Goal: Find specific page/section: Find specific page/section

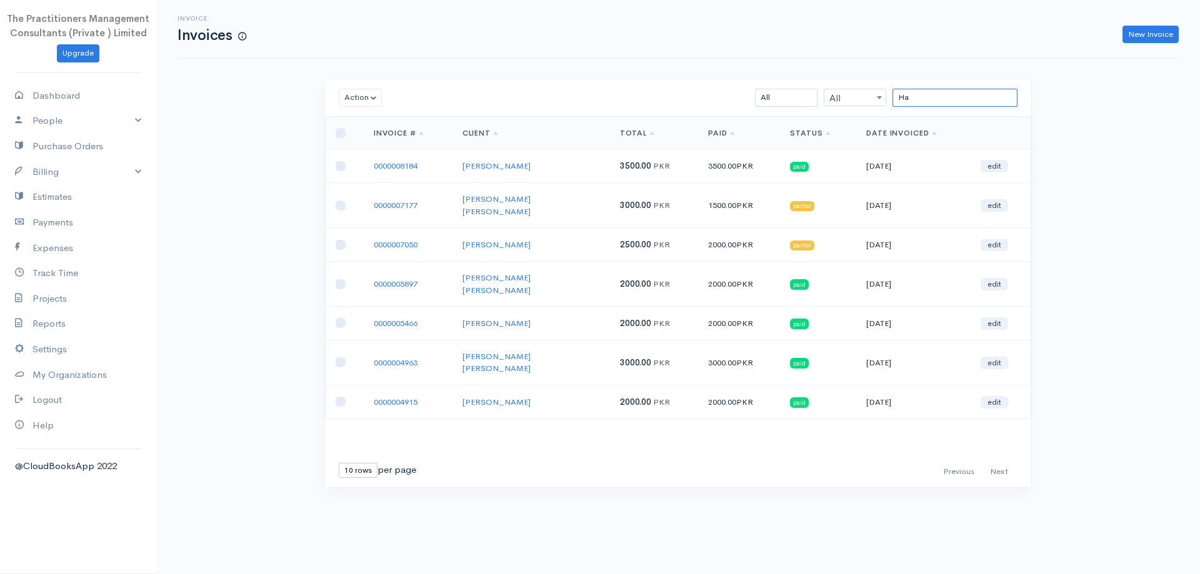
type input "H"
paste input "[PERSON_NAME]"
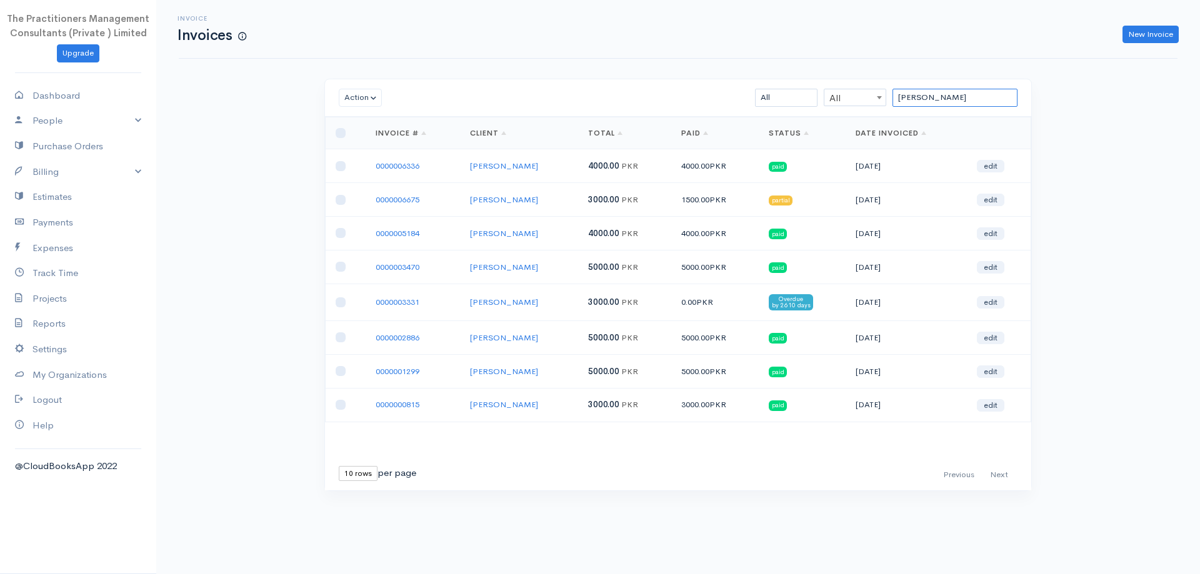
type input "[PERSON_NAME]"
click at [423, 166] on td "0000006336" at bounding box center [413, 166] width 94 height 34
click at [419, 167] on link "0000006336" at bounding box center [398, 166] width 44 height 11
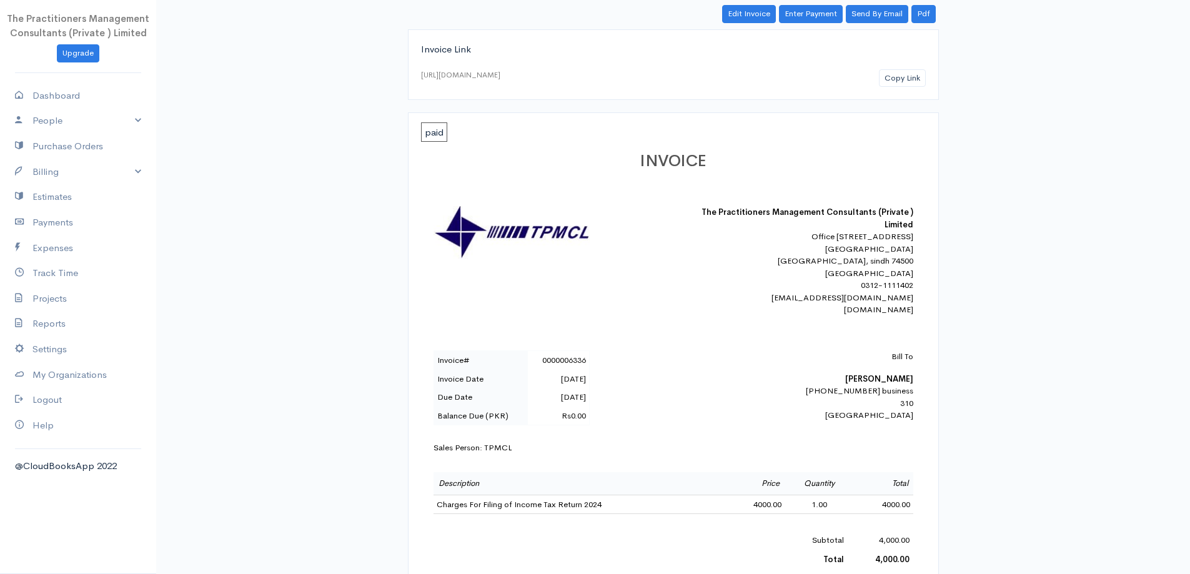
scroll to position [187, 0]
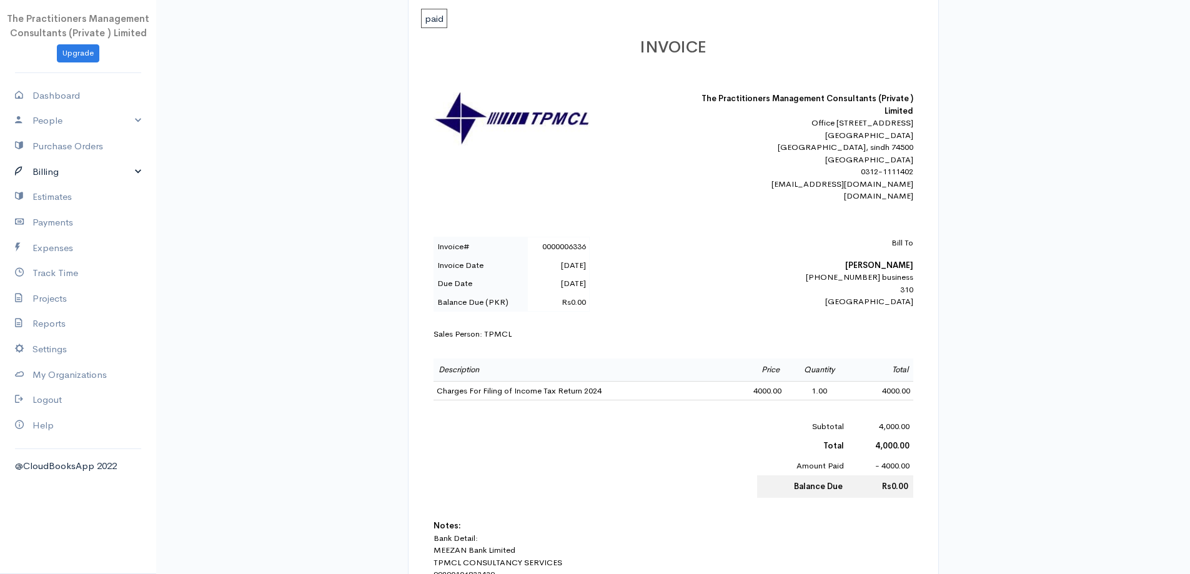
click at [84, 176] on link "Billing" at bounding box center [78, 172] width 156 height 26
click at [73, 191] on link "Invoice" at bounding box center [78, 195] width 156 height 22
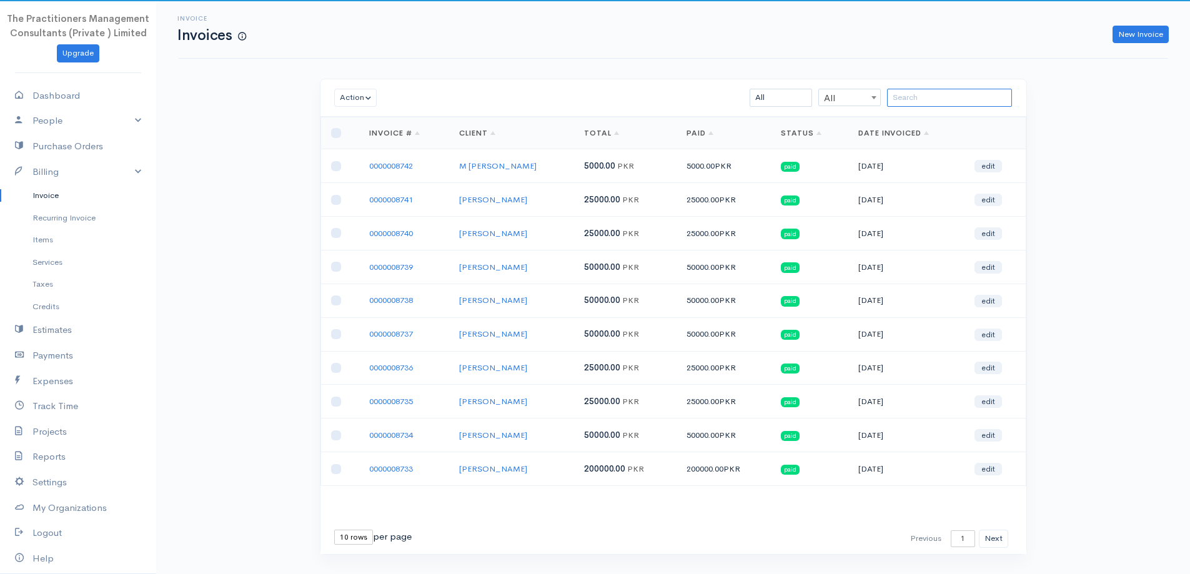
click at [901, 93] on input "search" at bounding box center [949, 98] width 125 height 18
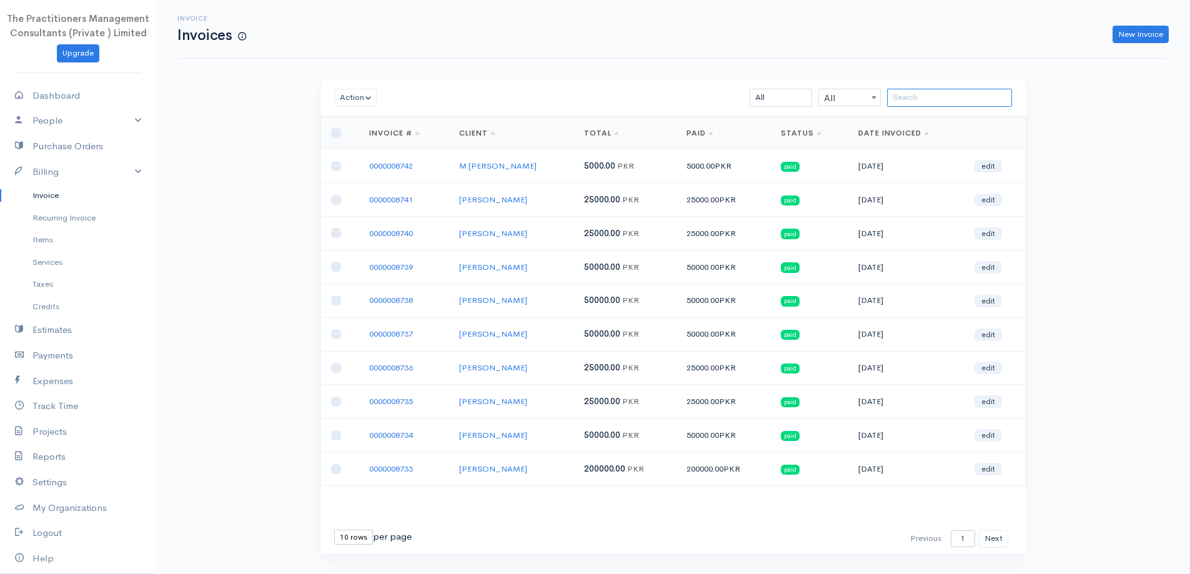
paste input "[PERSON_NAME] [PERSON_NAME]"
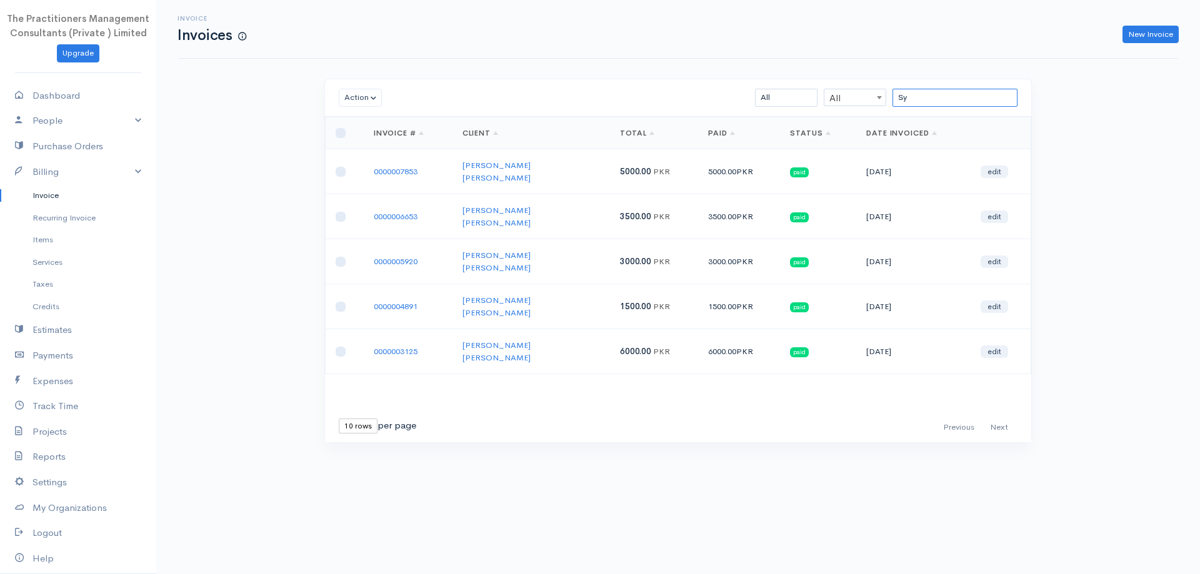
type input "S"
paste input "[PERSON_NAME]"
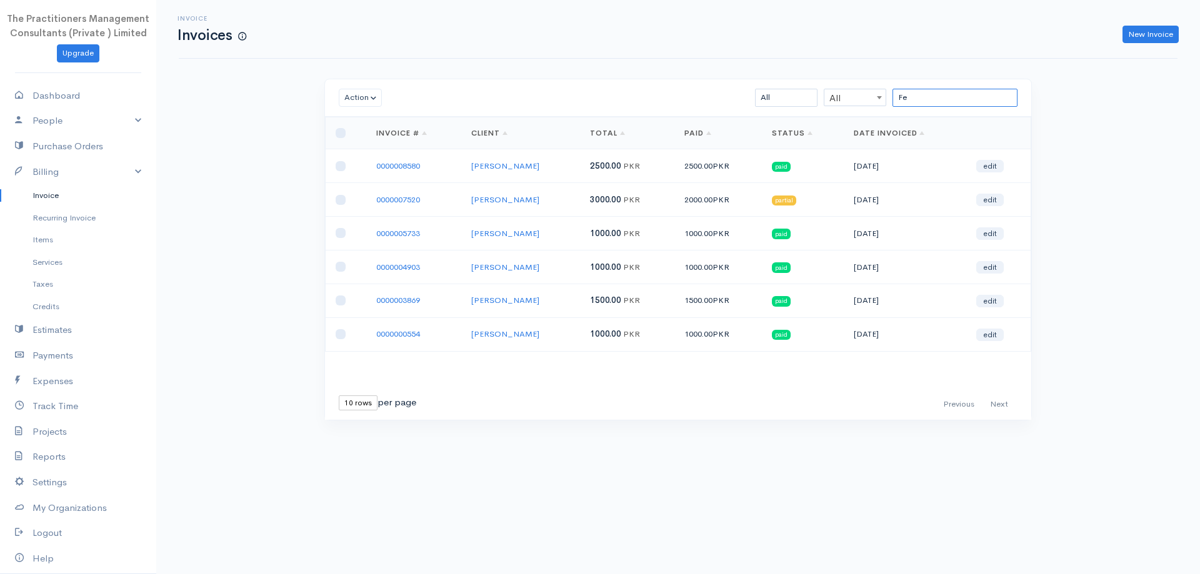
type input "F"
paste input "[PERSON_NAME]"
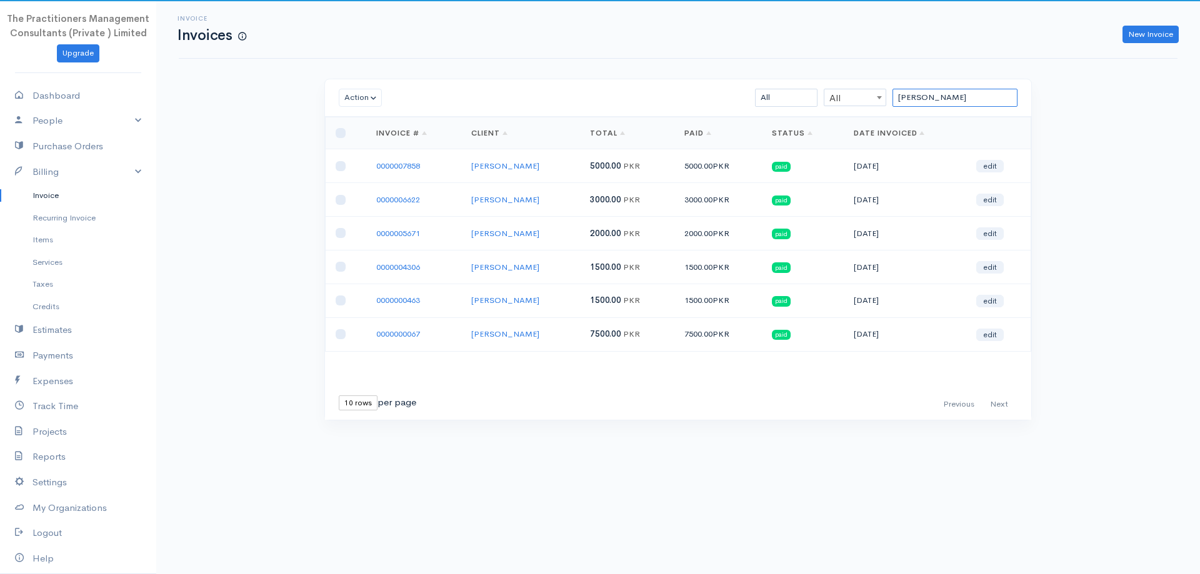
type input "[PERSON_NAME]"
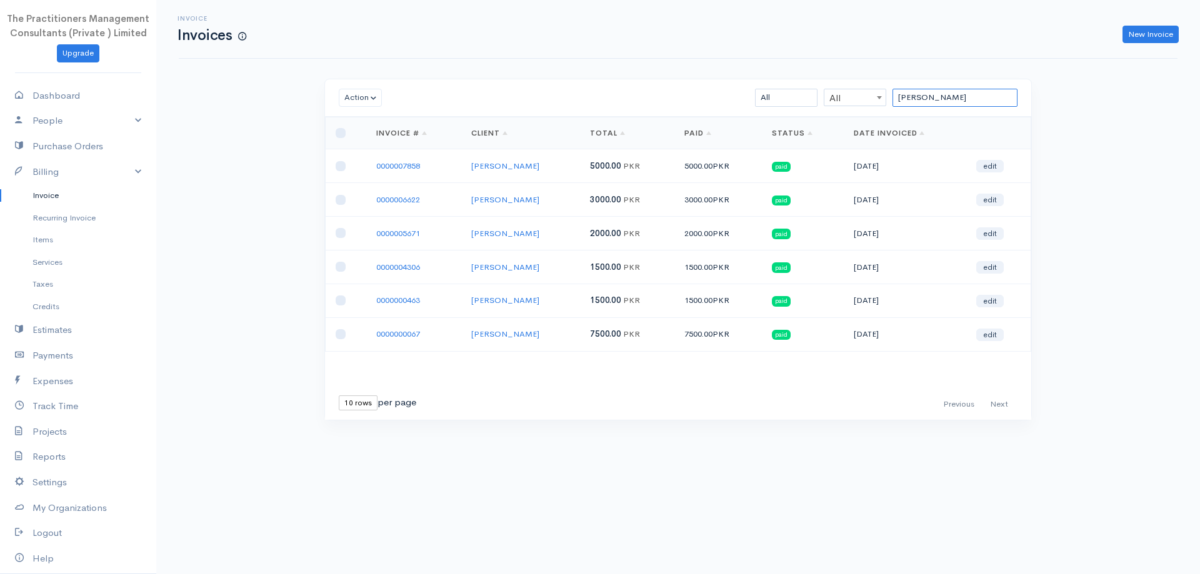
drag, startPoint x: 943, startPoint y: 95, endPoint x: 724, endPoint y: 176, distance: 233.1
click at [724, 175] on div "Action Archive Delete Download PDF Send [PERSON_NAME] as Sent Mark Un-Sent Ente…" at bounding box center [677, 249] width 707 height 341
paste input "[PERSON_NAME] [PERSON_NAME]"
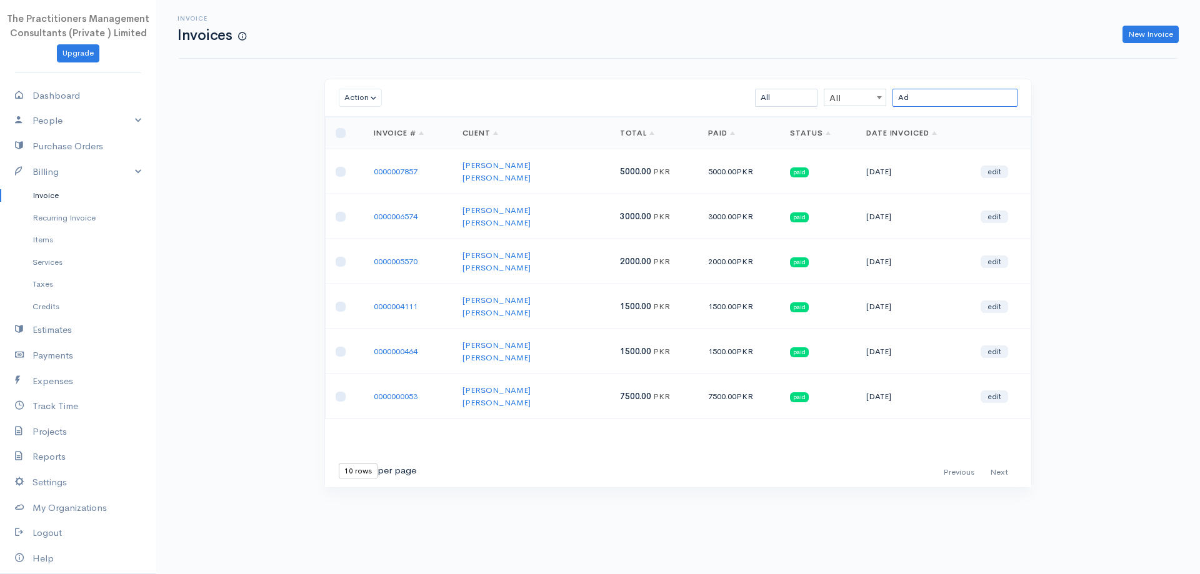
type input "A"
paste input "[PERSON_NAME]"
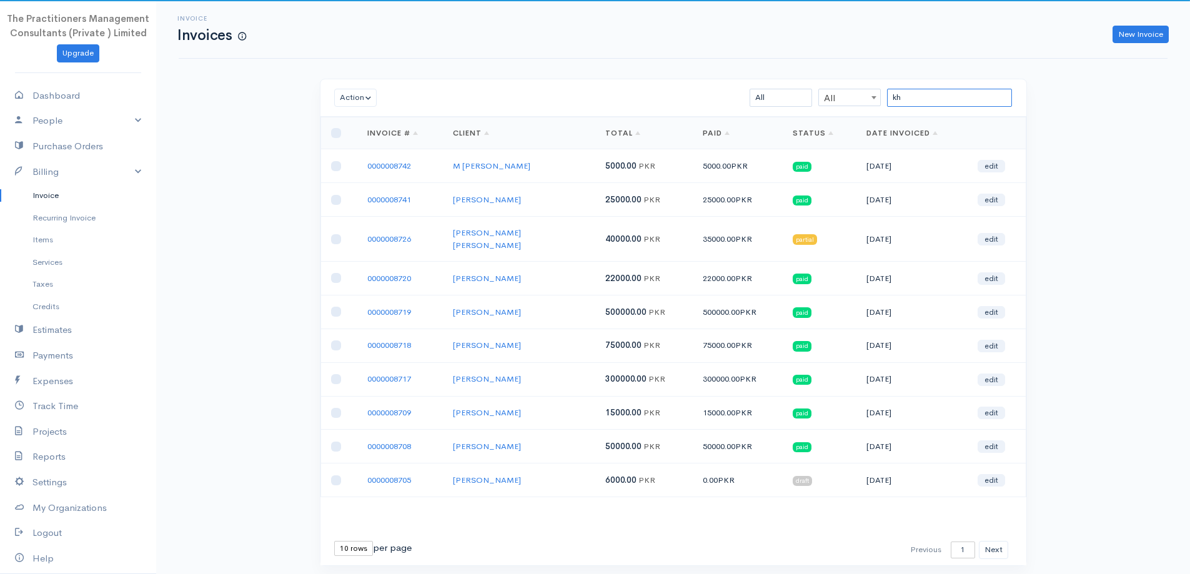
type input "k"
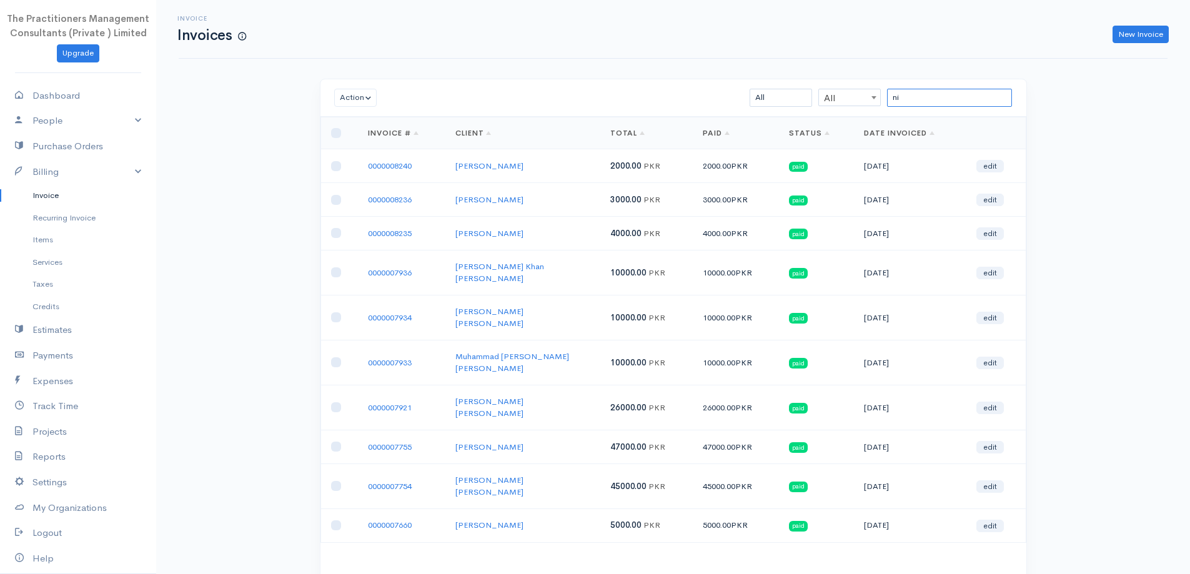
type input "n"
paste input "[PERSON_NAME]"
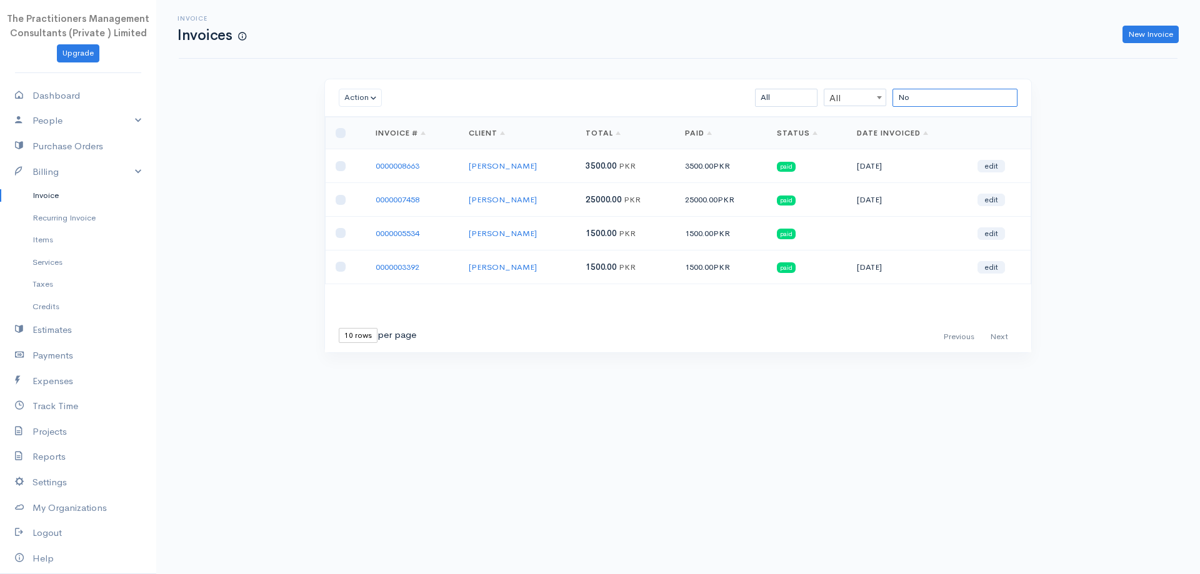
type input "N"
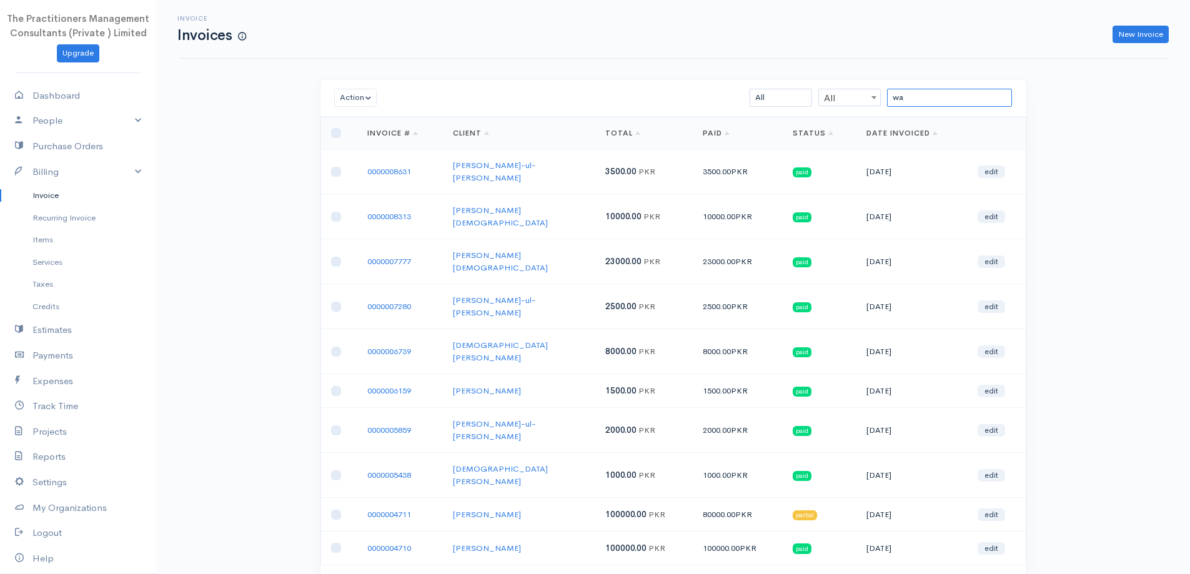
type input "w"
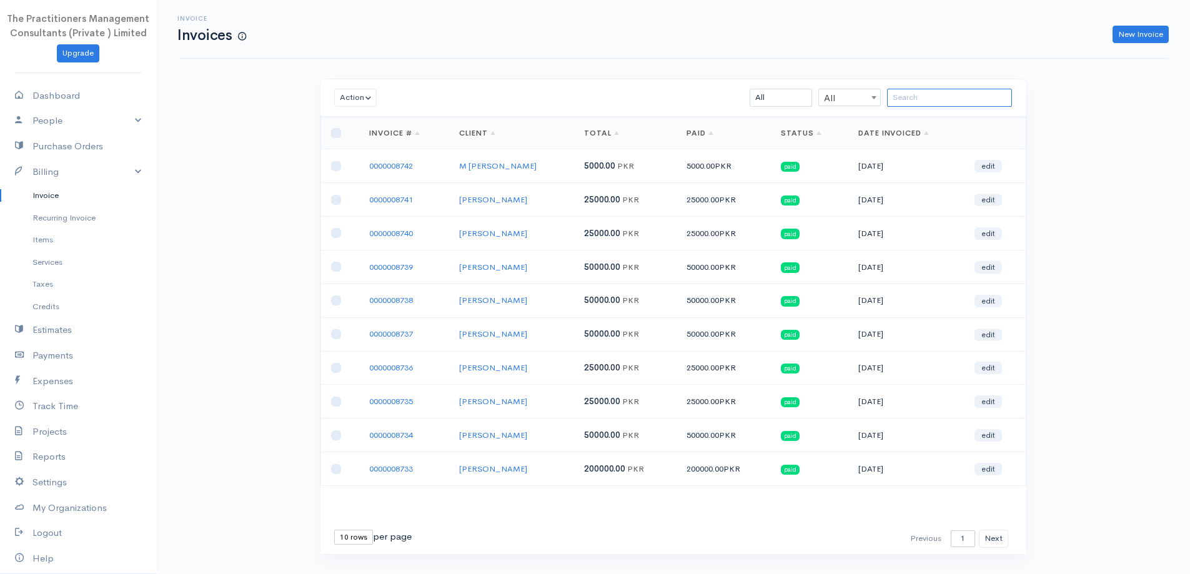
paste input "[PERSON_NAME] [PERSON_NAME]"
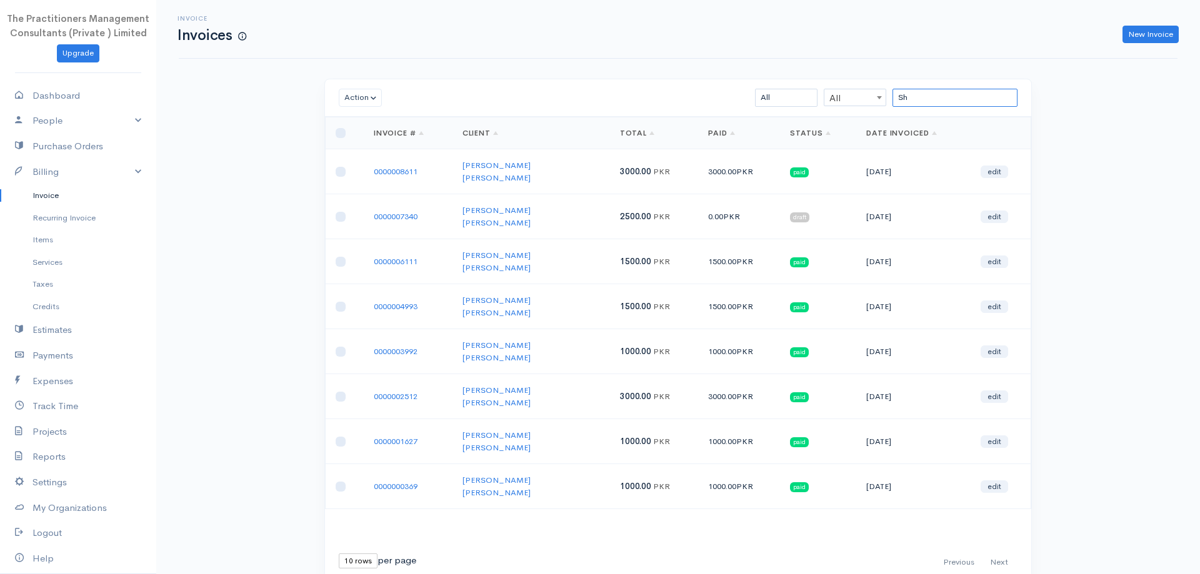
type input "S"
paste input "[PERSON_NAME]"
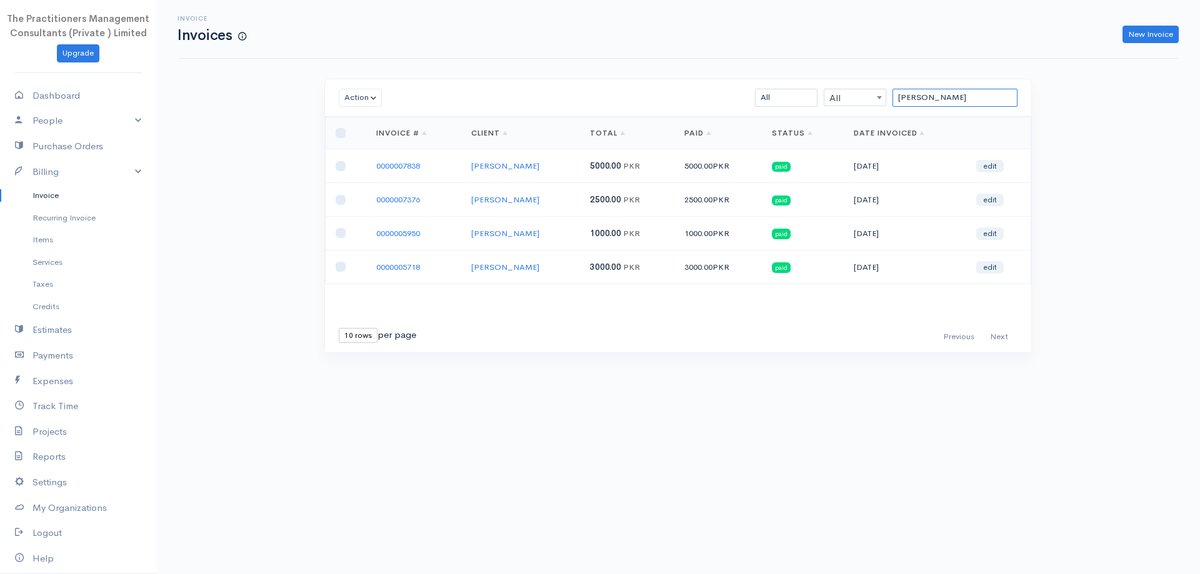
type input "[PERSON_NAME]"
drag, startPoint x: 982, startPoint y: 87, endPoint x: 947, endPoint y: 98, distance: 36.6
click at [947, 98] on div "Action Archive Delete Download PDF Send Mark as Sent Mark Un-Sent Enter Payment…" at bounding box center [678, 97] width 706 height 37
drag, startPoint x: 959, startPoint y: 101, endPoint x: 819, endPoint y: 81, distance: 141.4
click at [840, 81] on div "Action Archive Delete Download PDF Send Mark as Sent Mark Un-Sent Enter Payment…" at bounding box center [678, 97] width 706 height 37
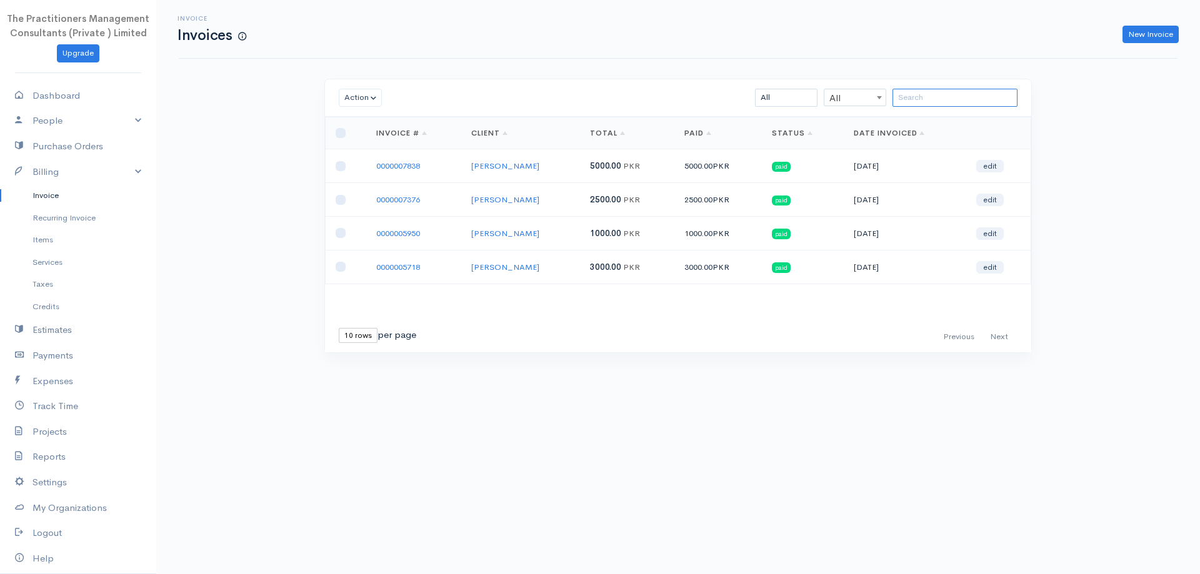
type input "\"
paste input "Alam dad"
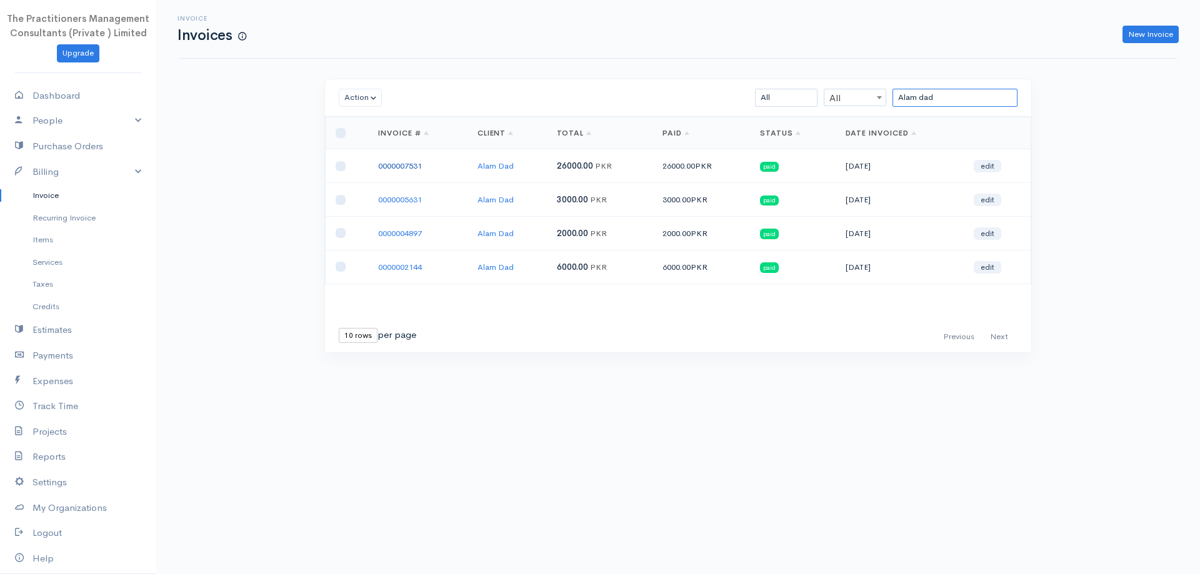
type input "Alam dad"
click at [419, 170] on link "0000007531" at bounding box center [400, 166] width 44 height 11
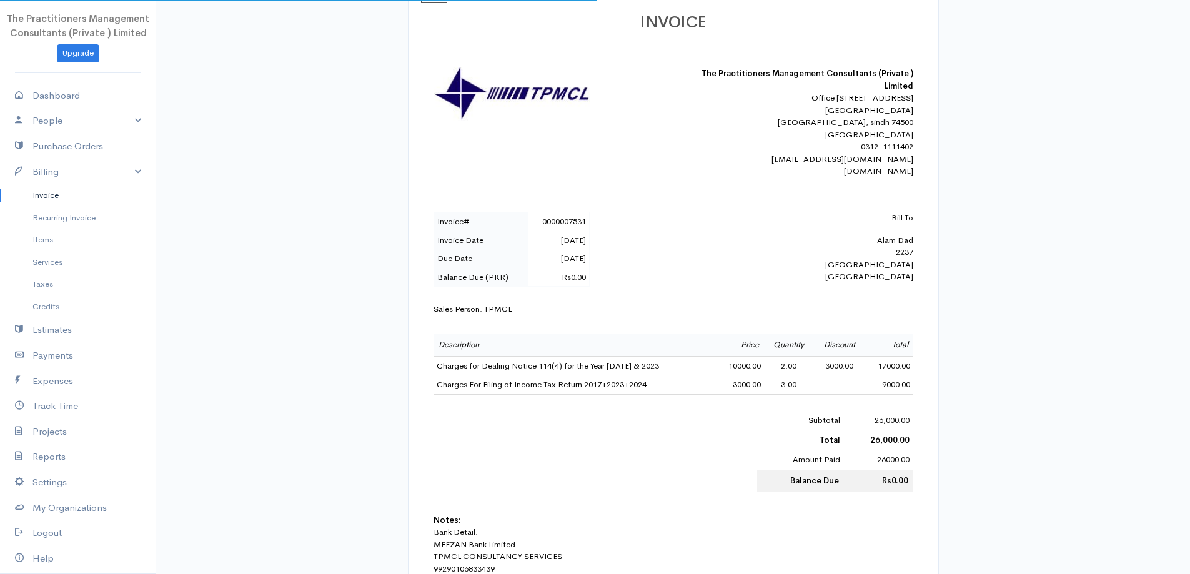
scroll to position [250, 0]
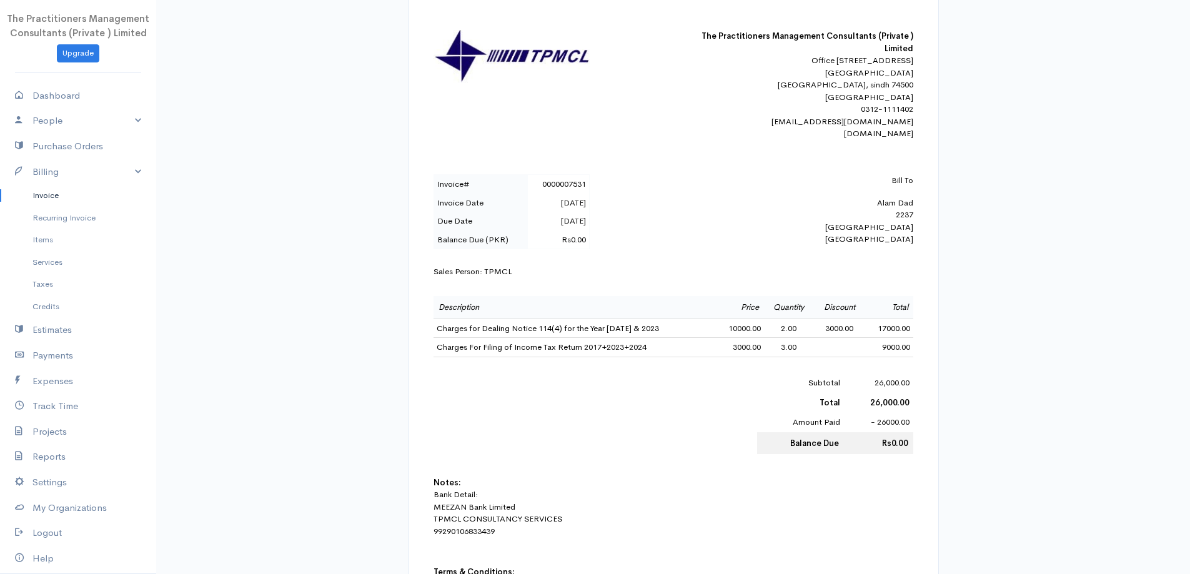
click at [34, 201] on link "Invoice" at bounding box center [78, 195] width 156 height 22
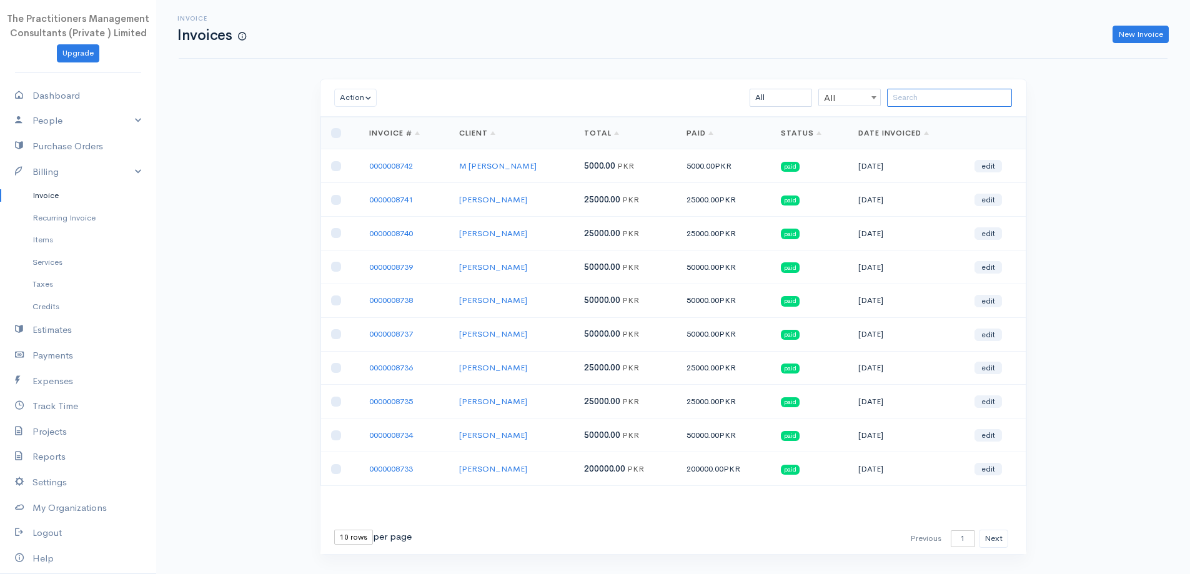
click at [921, 89] on input "search" at bounding box center [949, 98] width 125 height 18
paste input "[PERSON_NAME]"
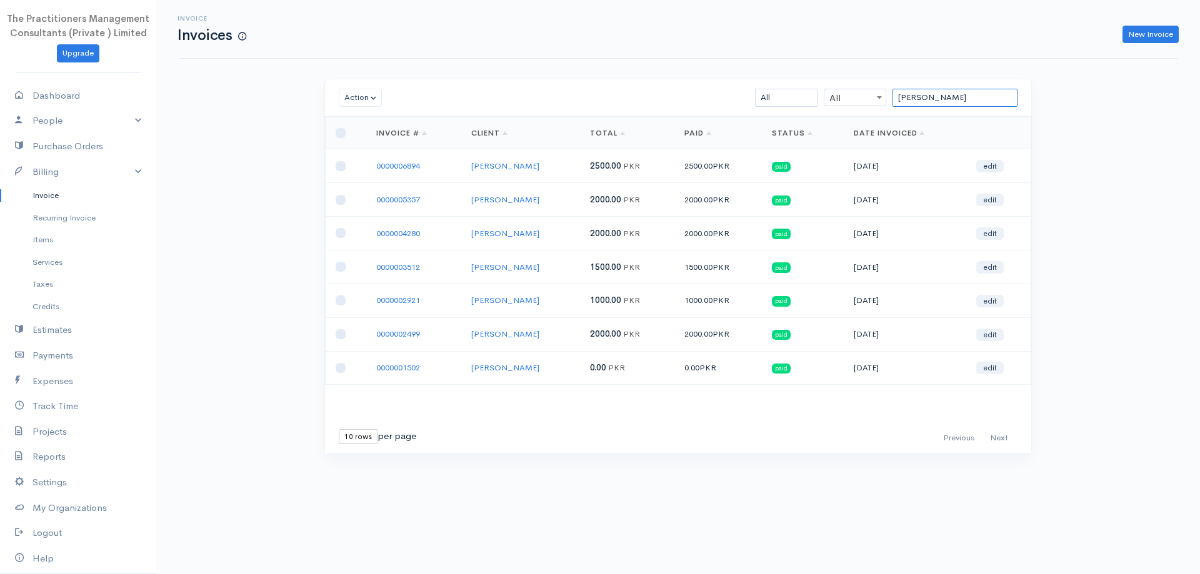
type input "[PERSON_NAME]"
drag, startPoint x: 907, startPoint y: 107, endPoint x: 707, endPoint y: 144, distance: 203.2
click at [707, 144] on div "Action Archive Delete Download PDF Send Mark as Sent Mark Un-Sent Enter Payment…" at bounding box center [677, 266] width 707 height 375
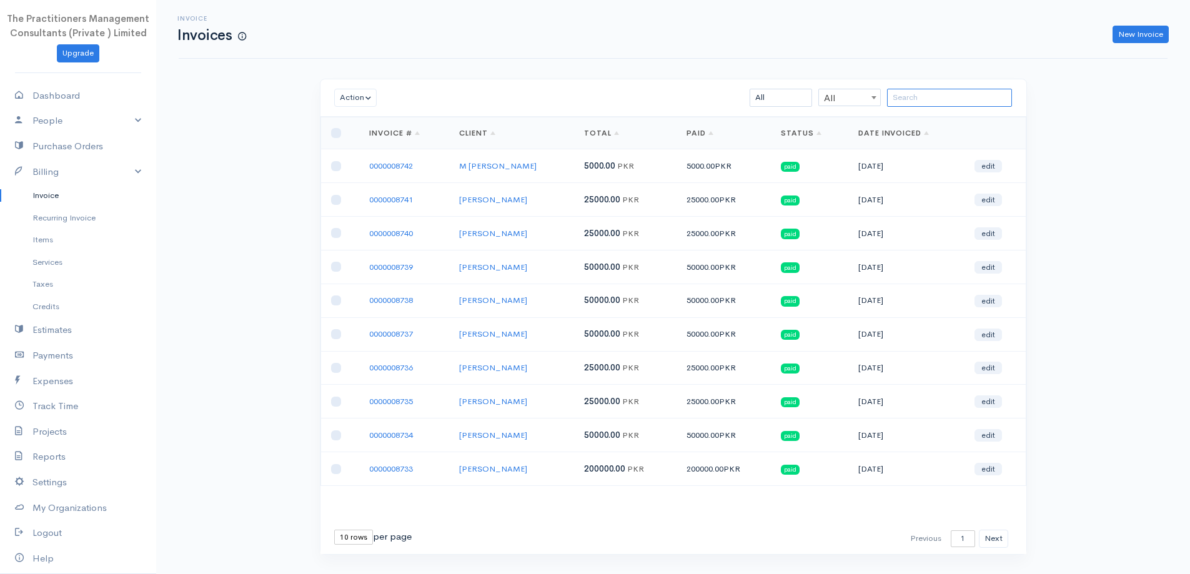
paste input "[PERSON_NAME]"
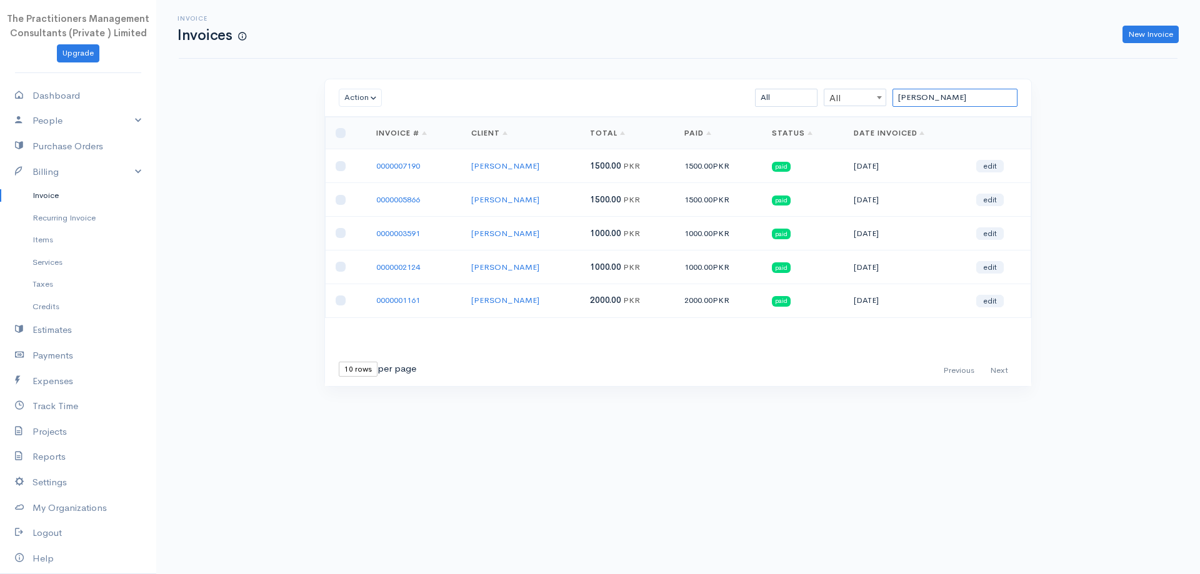
type input "[PERSON_NAME]"
drag, startPoint x: 990, startPoint y: 99, endPoint x: 600, endPoint y: 179, distance: 398.2
click at [600, 179] on div "Action Archive Delete Download PDF Send Mark as Sent Mark Un-Sent Enter Payment…" at bounding box center [677, 232] width 707 height 307
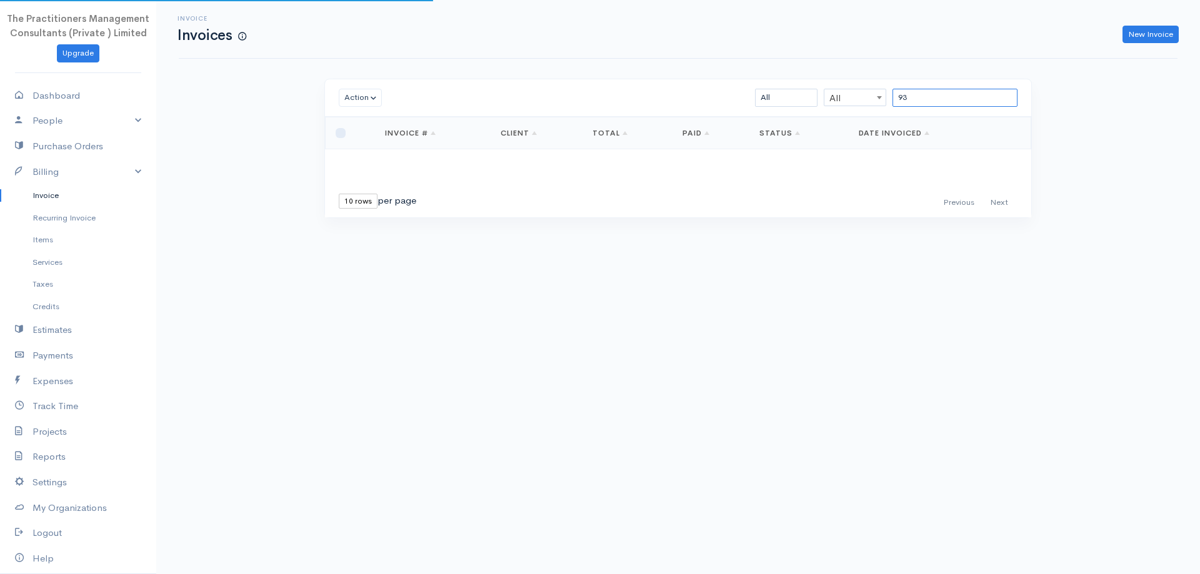
type input "9"
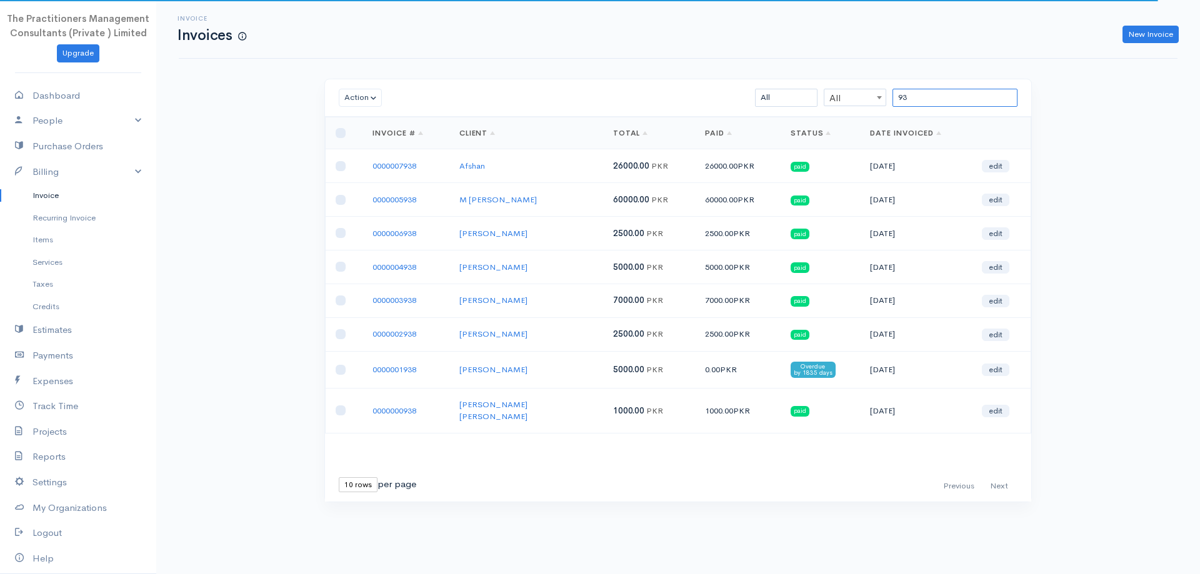
type input "9"
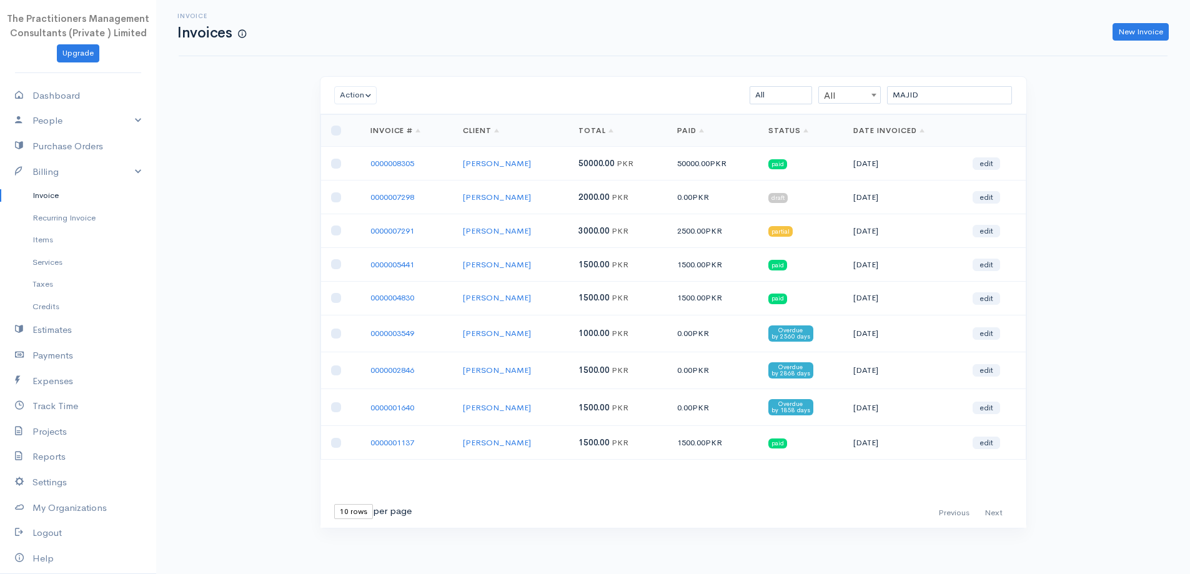
scroll to position [3, 0]
click at [889, 97] on input "MAJID" at bounding box center [949, 95] width 125 height 18
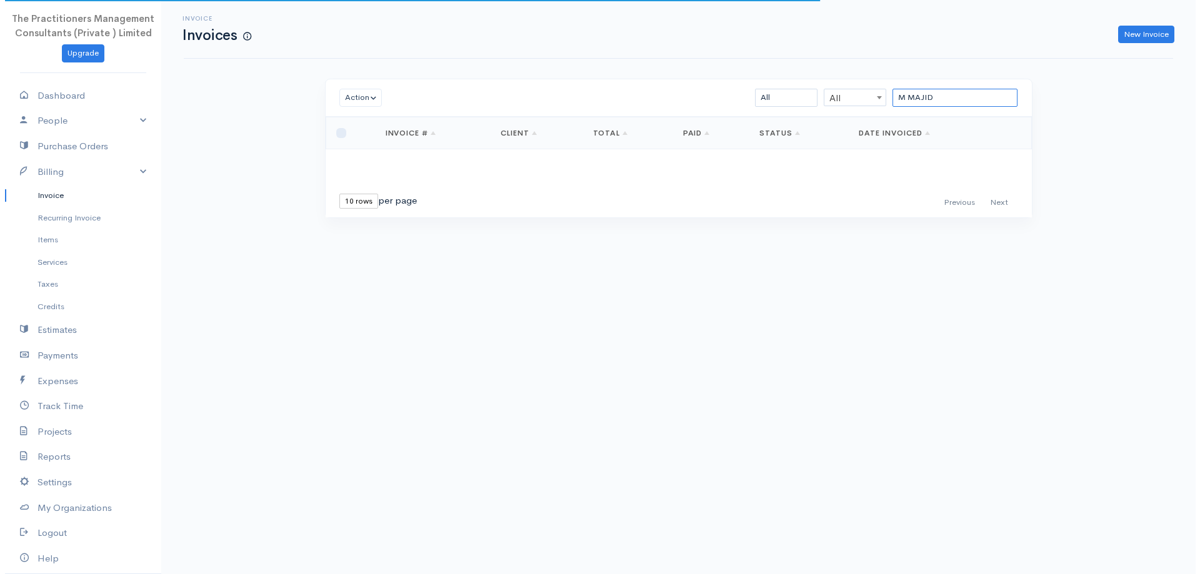
scroll to position [0, 0]
type input "M"
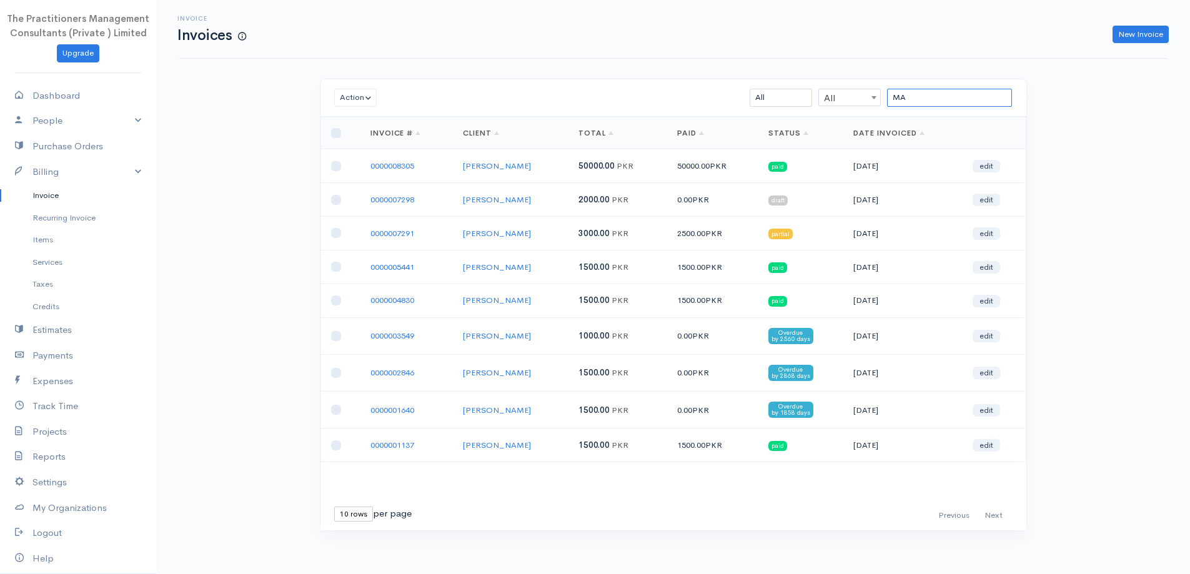
type input "M"
paste input "[PERSON_NAME]"
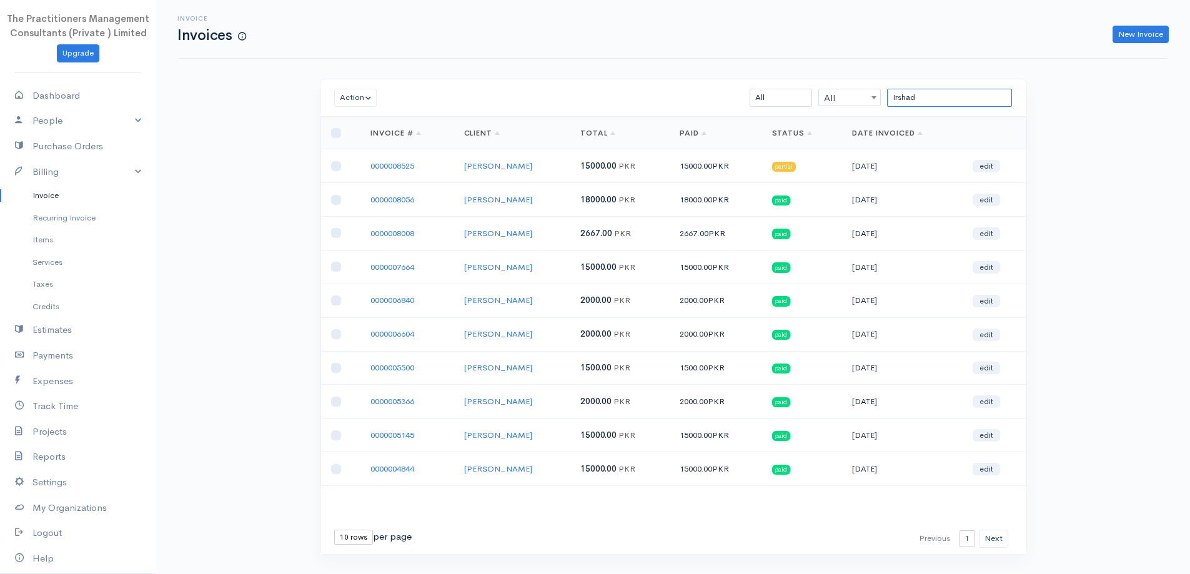
type input "Irshad"
drag, startPoint x: 952, startPoint y: 91, endPoint x: 623, endPoint y: 196, distance: 345.5
click at [623, 196] on div "Action Archive Delete Download PDF Send [PERSON_NAME] as Sent Mark Un-Sent Ente…" at bounding box center [673, 317] width 707 height 476
paste input "[PERSON_NAME]"
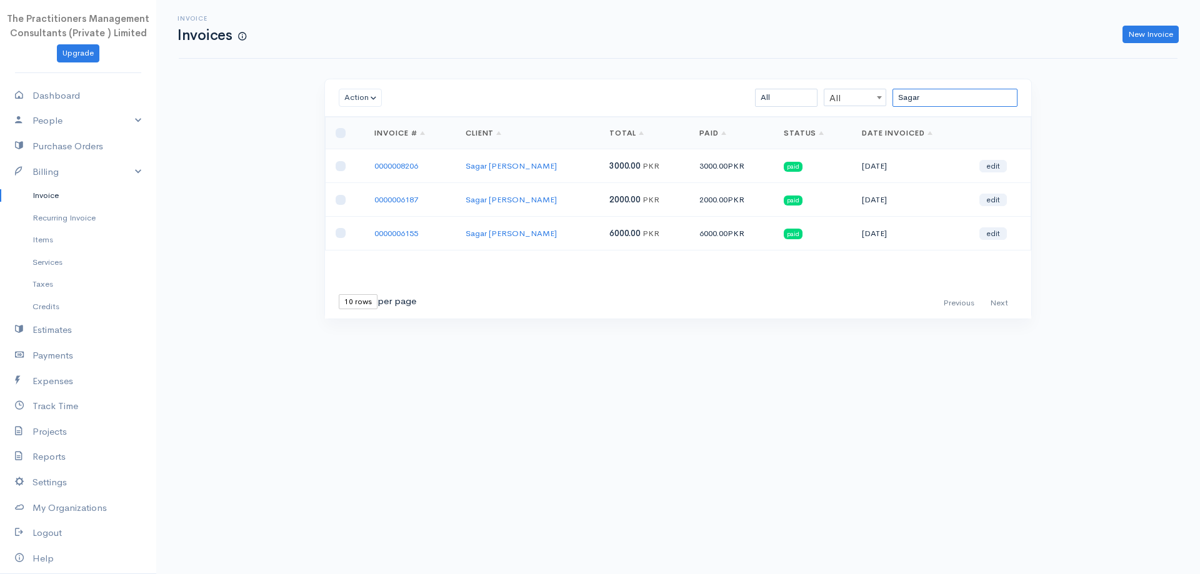
type input "Sagar"
